Goal: Task Accomplishment & Management: Manage account settings

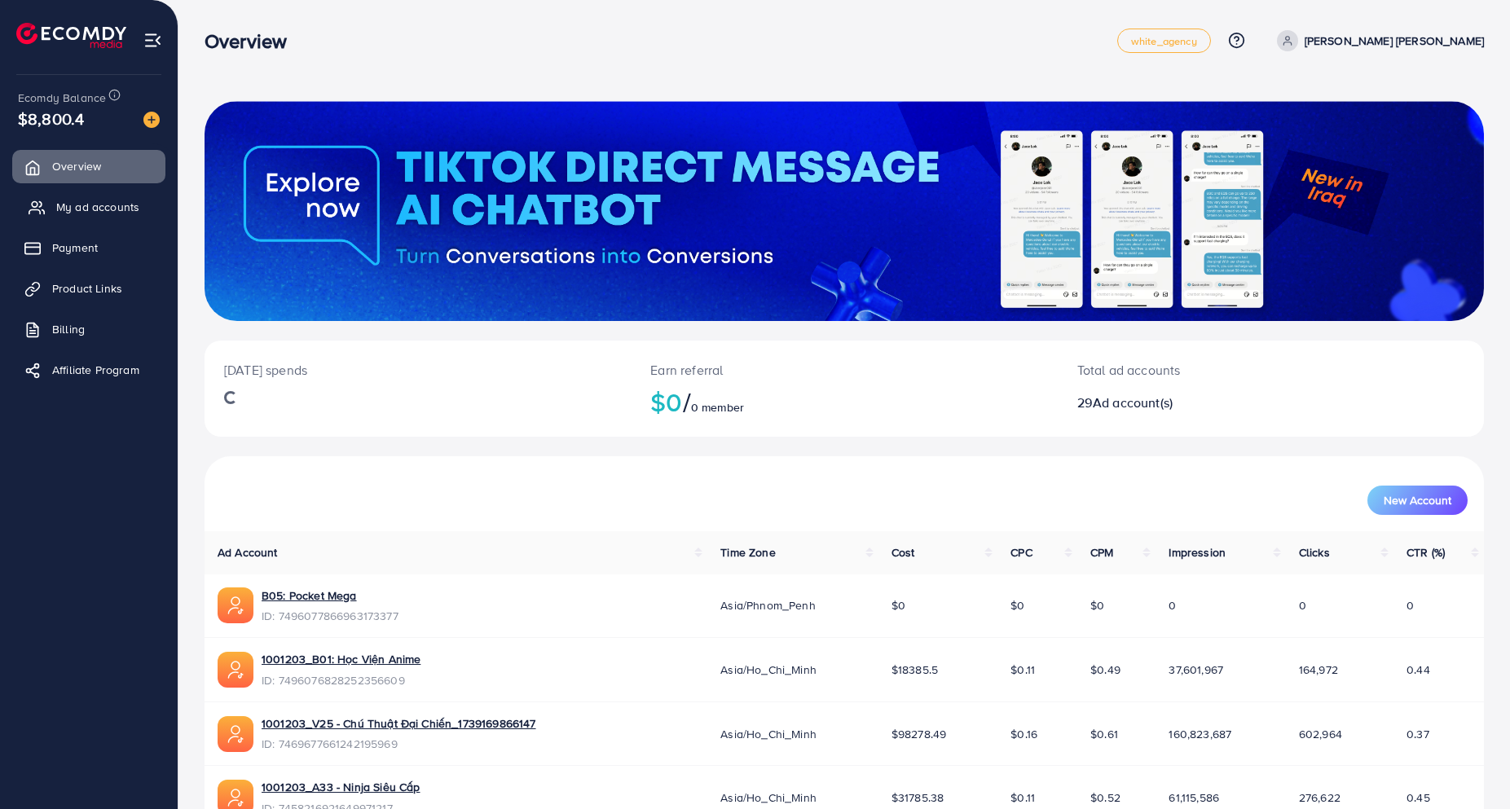
click at [124, 210] on span "My ad accounts" at bounding box center [97, 207] width 83 height 16
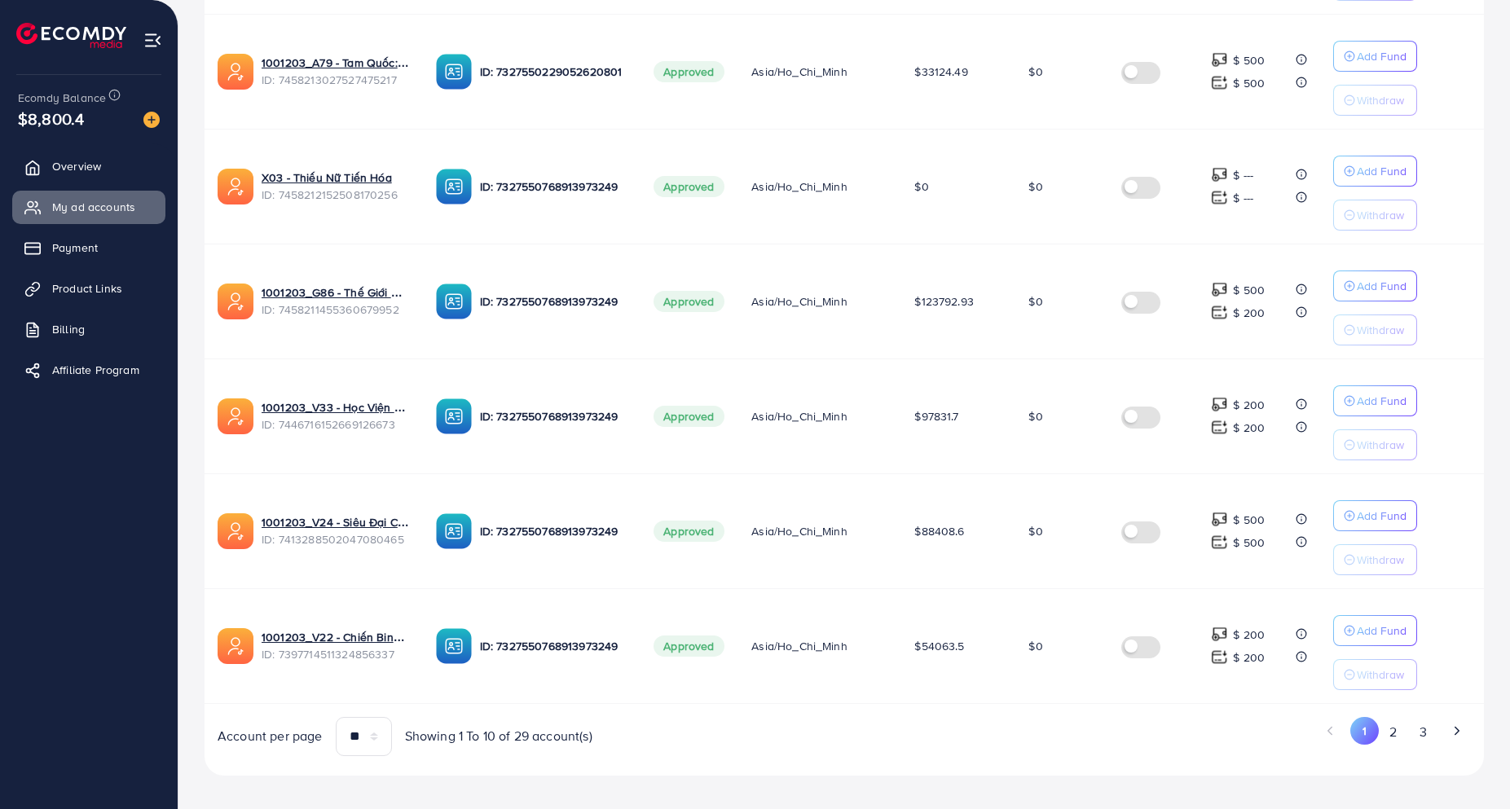
scroll to position [839, 0]
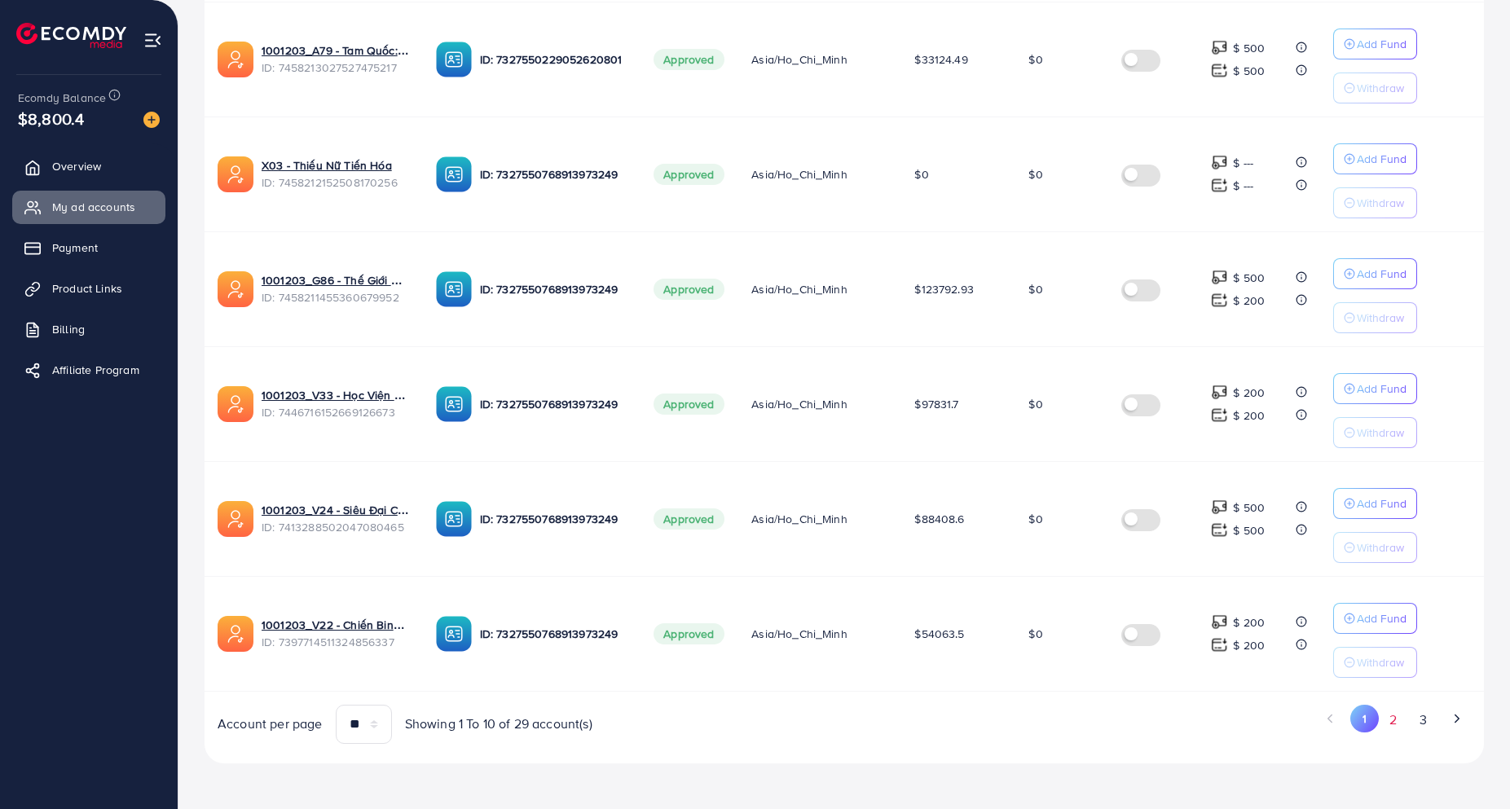
click at [1395, 725] on button "2" at bounding box center [1393, 720] width 29 height 30
click at [1416, 721] on button "3" at bounding box center [1422, 720] width 29 height 30
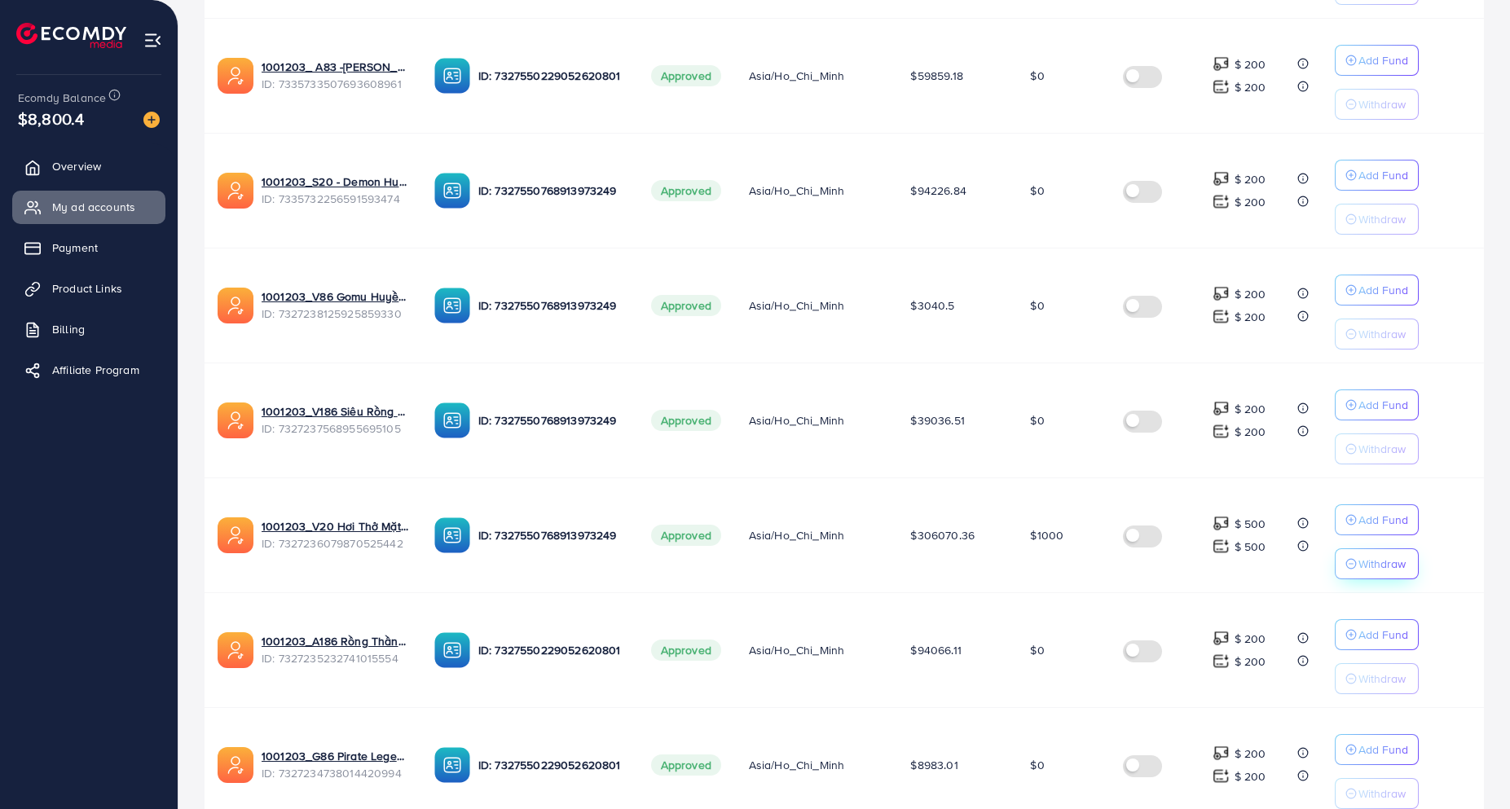
scroll to position [479, 0]
click at [1373, 569] on p "Withdraw" at bounding box center [1382, 563] width 47 height 20
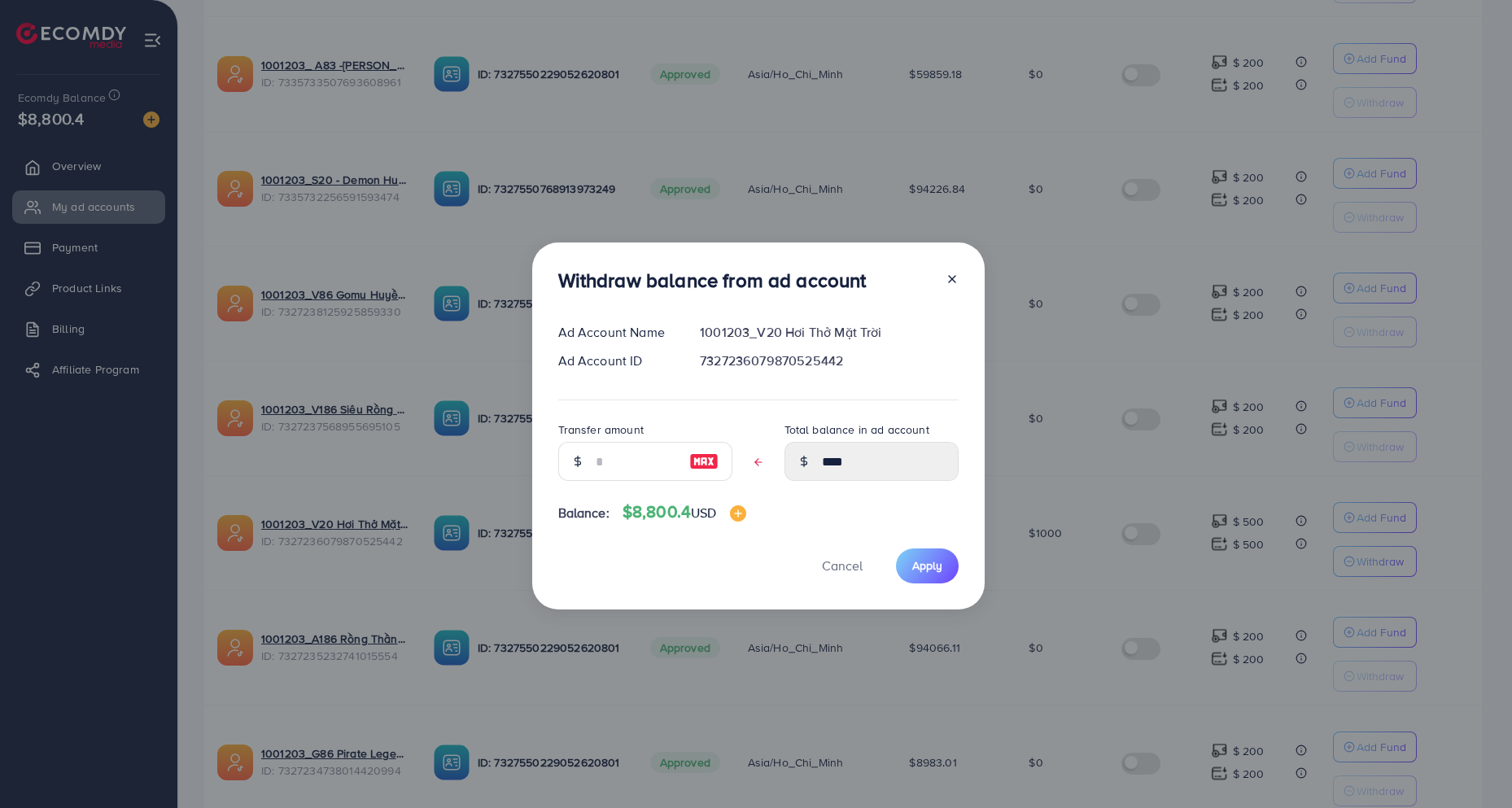
click at [698, 461] on img at bounding box center [703, 461] width 29 height 20
type input "****"
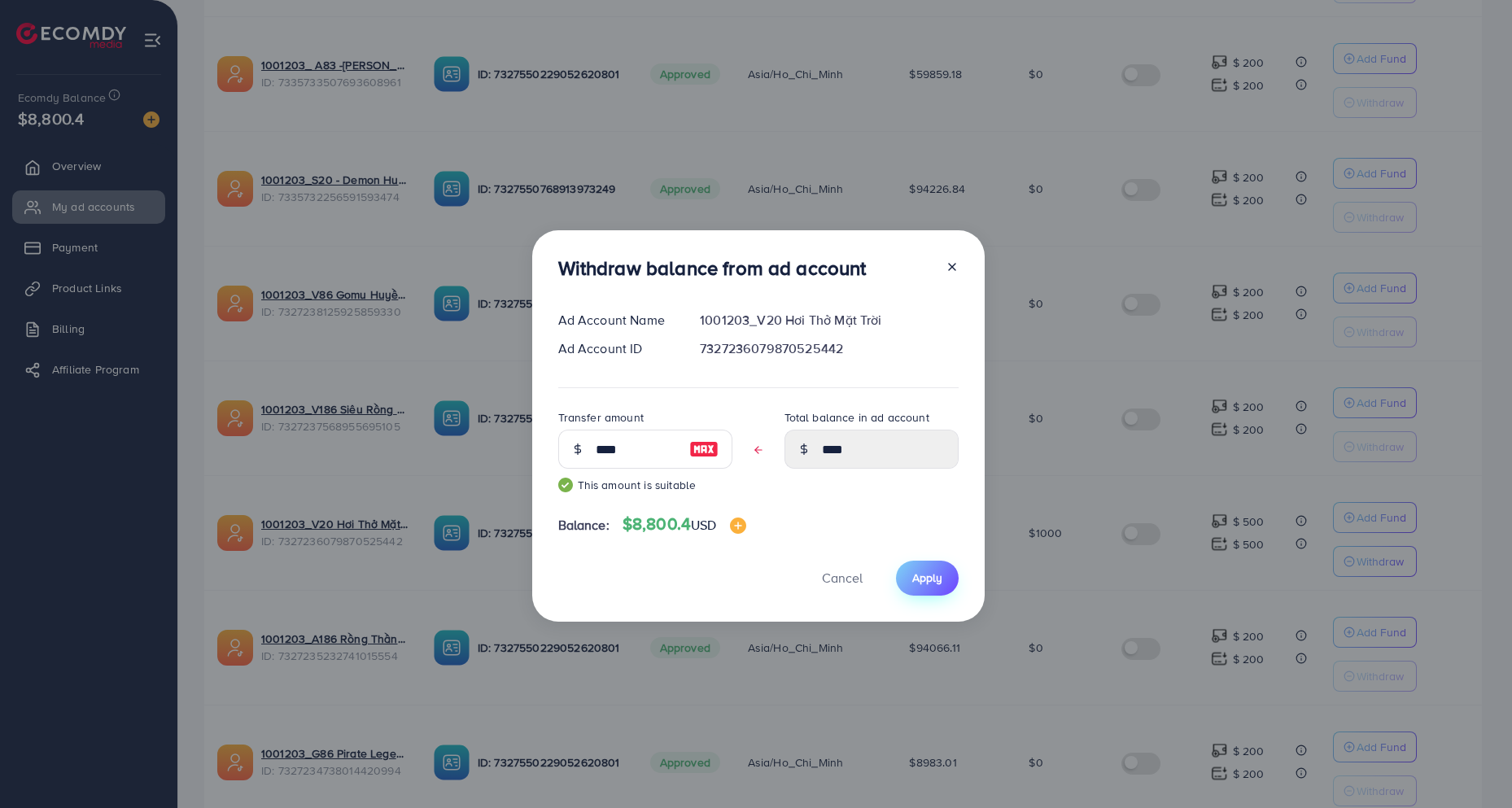
click at [920, 579] on span "Apply" at bounding box center [928, 577] width 30 height 16
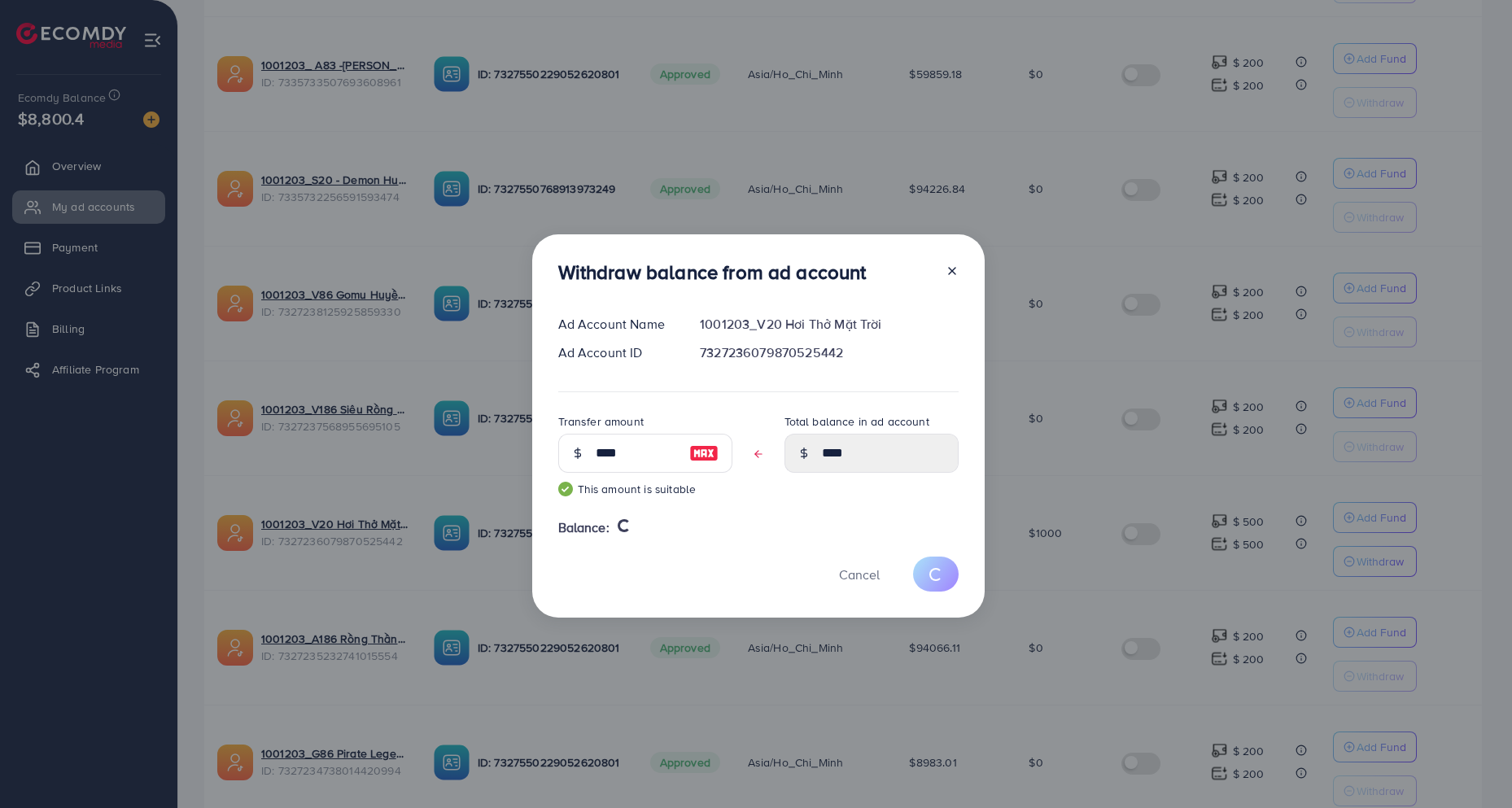
type input "****"
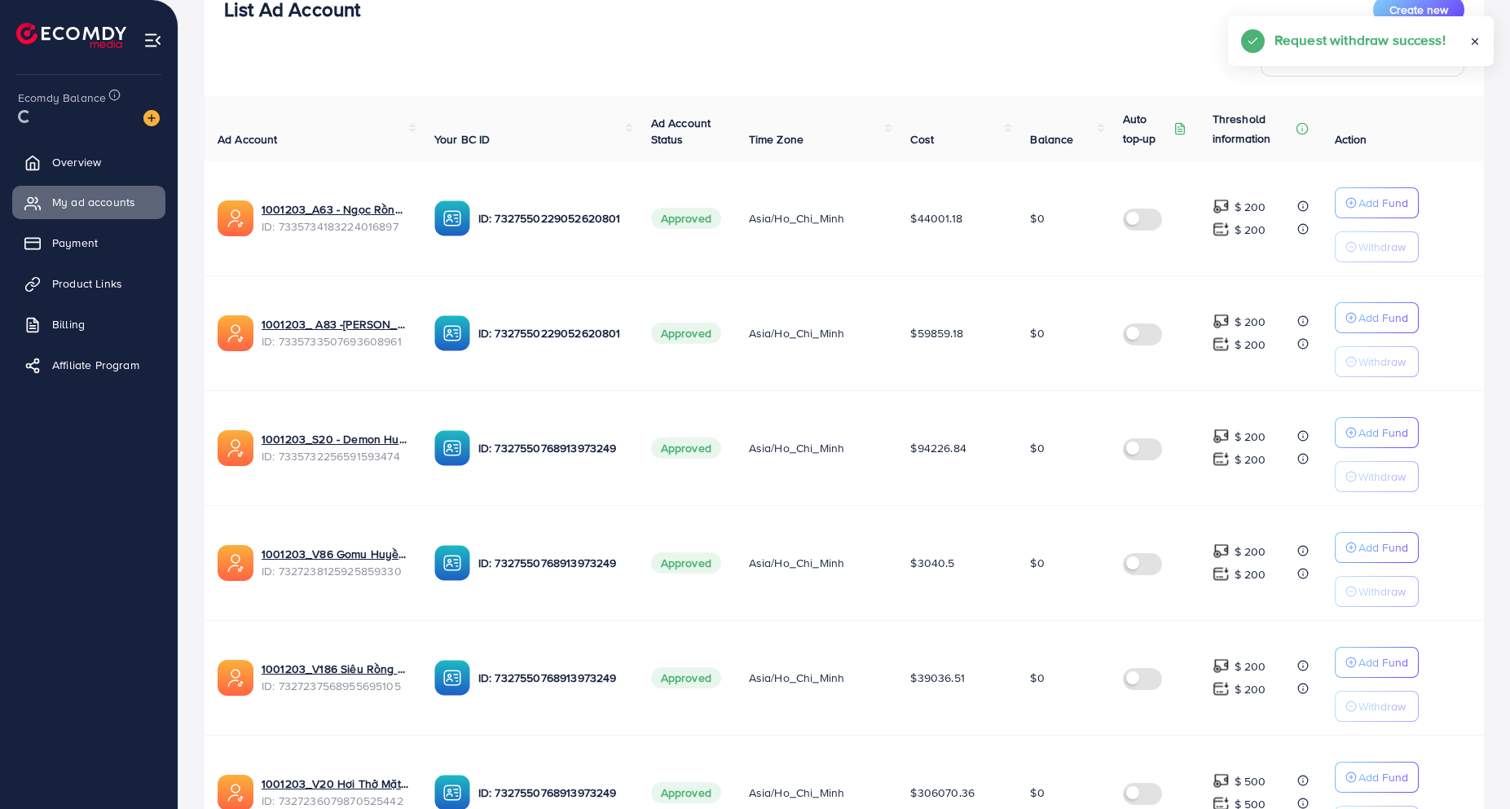
scroll to position [0, 0]
